Goal: Information Seeking & Learning: Learn about a topic

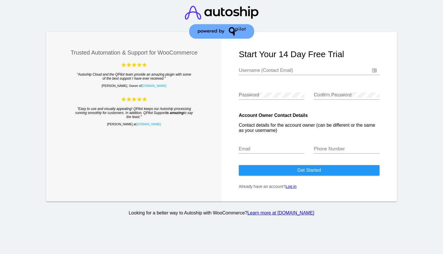
click at [293, 187] on link "Log in" at bounding box center [291, 186] width 11 height 5
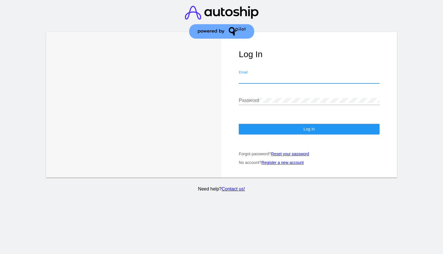
type input "[EMAIL_ADDRESS][DOMAIN_NAME]"
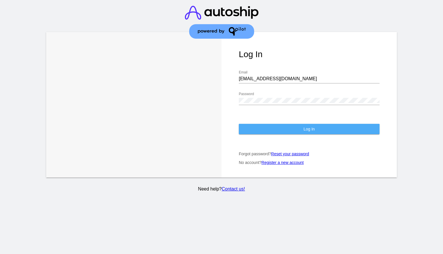
click at [308, 132] on button "Log In" at bounding box center [309, 129] width 141 height 10
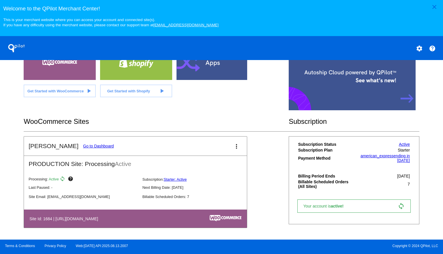
scroll to position [136, 0]
click at [83, 145] on link "Go to Dashboard" at bounding box center [98, 146] width 31 height 5
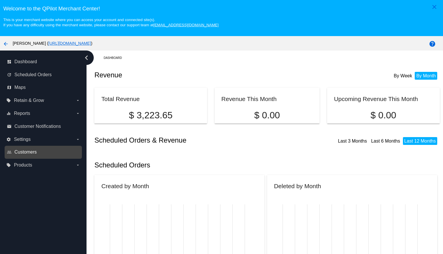
click at [31, 152] on span "Customers" at bounding box center [25, 151] width 22 height 5
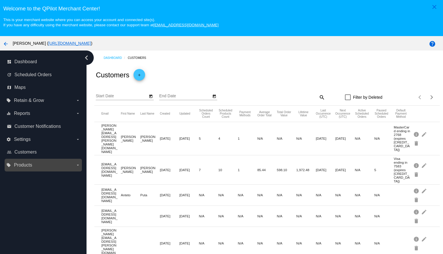
click at [45, 165] on label "local_offer Products arrow_drop_down" at bounding box center [43, 164] width 74 height 9
click at [0, 0] on input "local_offer Products arrow_drop_down" at bounding box center [0, 0] width 0 height 0
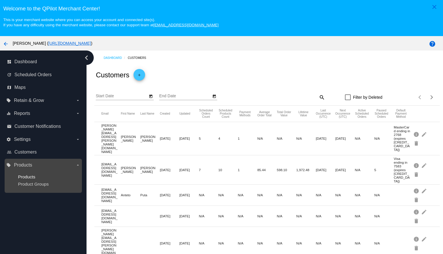
click at [30, 179] on span "Products" at bounding box center [26, 176] width 17 height 5
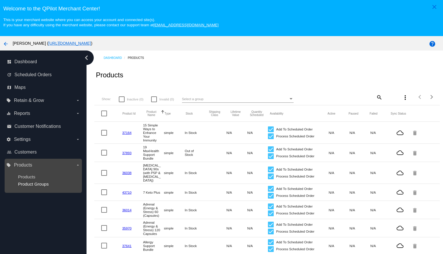
click at [32, 185] on span "Product Groups" at bounding box center [33, 183] width 31 height 5
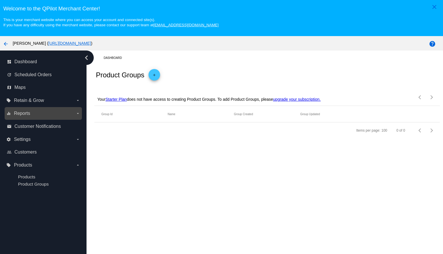
click at [24, 114] on span "Reports" at bounding box center [22, 113] width 16 height 5
click at [0, 0] on input "equalizer Reports arrow_drop_down" at bounding box center [0, 0] width 0 height 0
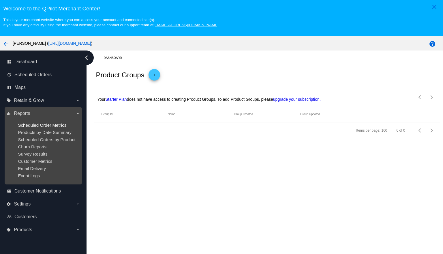
click at [34, 125] on span "Scheduled Order Metrics" at bounding box center [42, 125] width 48 height 5
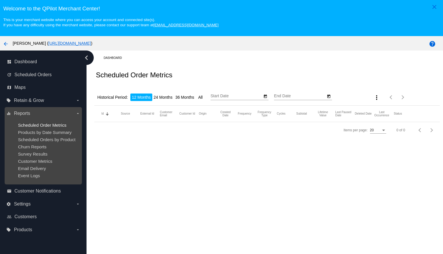
type input "[DATE]"
click at [33, 133] on span "Products by Date Summary" at bounding box center [45, 132] width 54 height 5
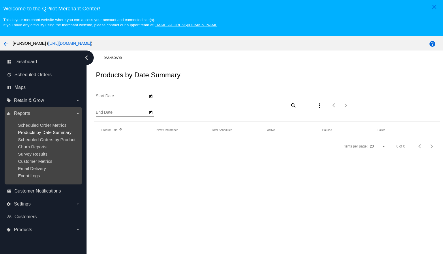
type input "[DATE]"
click at [33, 141] on span "Scheduled Orders by Product" at bounding box center [46, 139] width 57 height 5
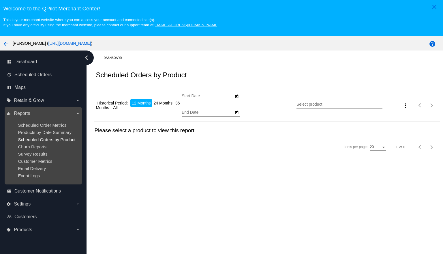
type input "[DATE]"
click at [29, 147] on span "Churn Reports" at bounding box center [32, 146] width 29 height 5
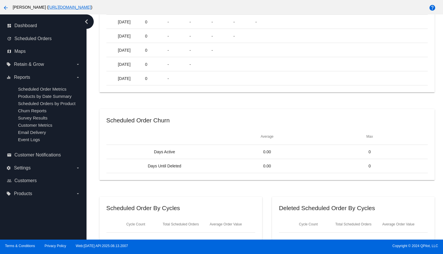
scroll to position [36, 0]
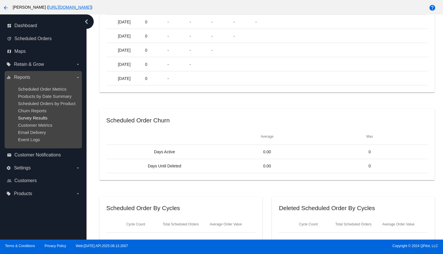
click at [34, 117] on span "Survey Results" at bounding box center [32, 117] width 29 height 5
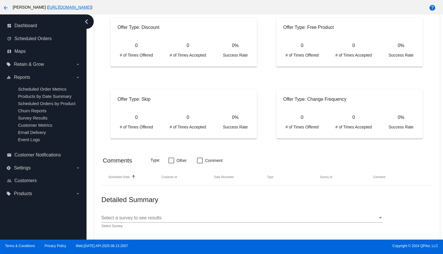
scroll to position [445, 0]
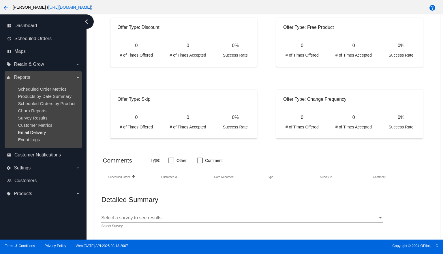
click at [33, 132] on span "Email Delivery" at bounding box center [32, 132] width 28 height 5
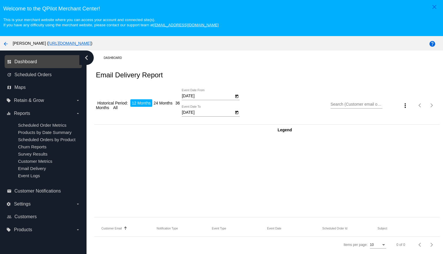
click at [25, 60] on span "Dashboard" at bounding box center [25, 61] width 23 height 5
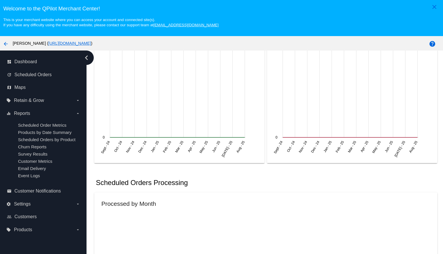
scroll to position [167, 0]
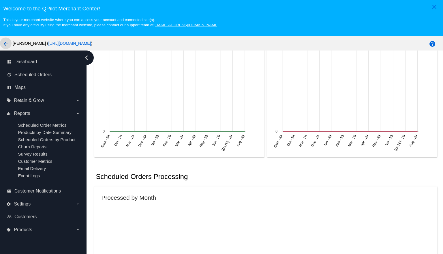
click at [5, 42] on mat-icon "arrow_back" at bounding box center [5, 43] width 7 height 7
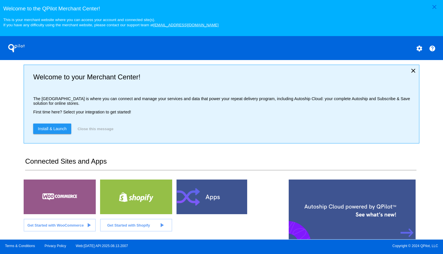
click at [418, 48] on mat-icon "settings" at bounding box center [419, 48] width 7 height 7
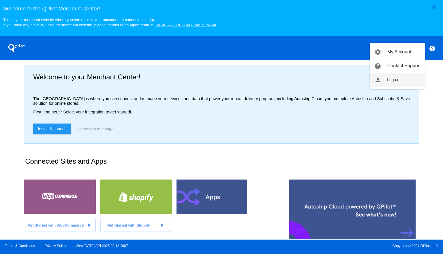
click at [387, 78] on span "Log out" at bounding box center [394, 79] width 14 height 5
